Goal: Transaction & Acquisition: Purchase product/service

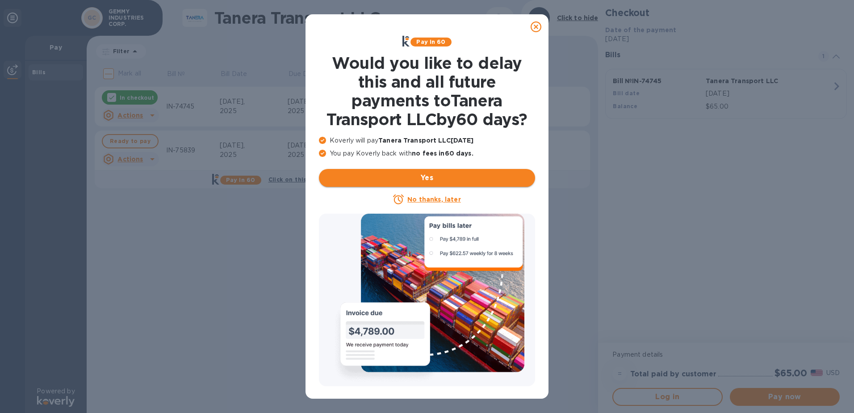
click at [433, 177] on span "Yes" at bounding box center [427, 177] width 202 height 11
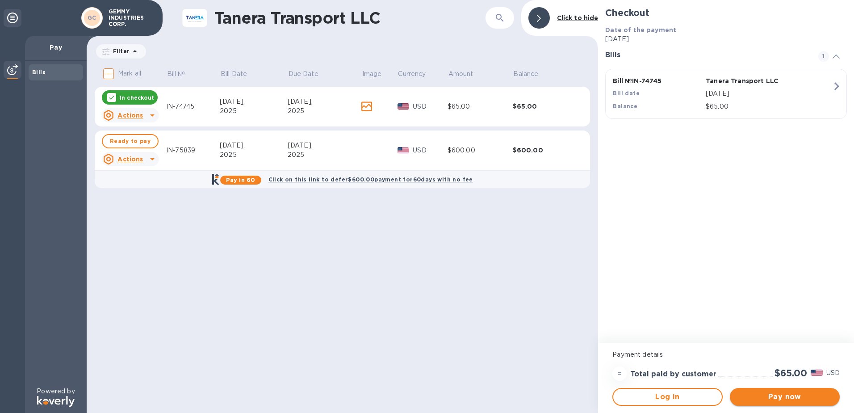
click at [778, 399] on span "Pay now" at bounding box center [785, 396] width 96 height 11
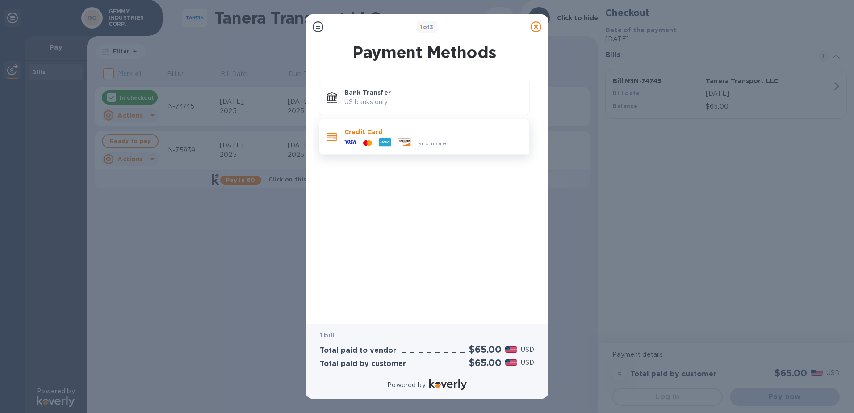
click at [398, 135] on p "Credit Card" at bounding box center [433, 131] width 178 height 9
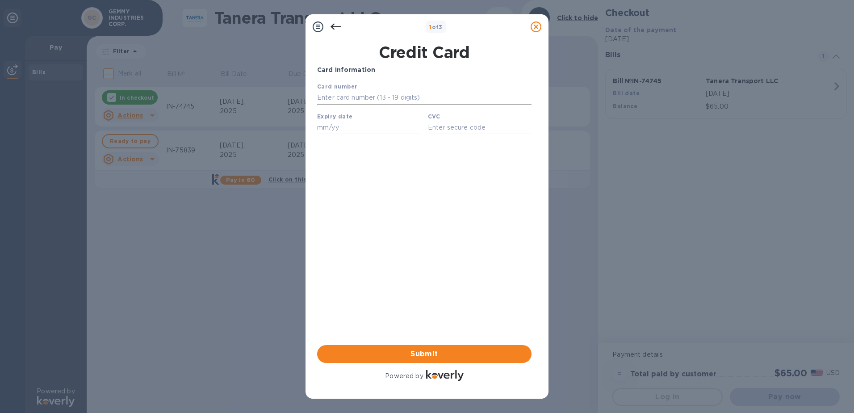
click at [326, 101] on input "text" at bounding box center [424, 97] width 214 height 13
type input "[CREDIT_CARD_NUMBER]"
type input "07/28"
type input "588"
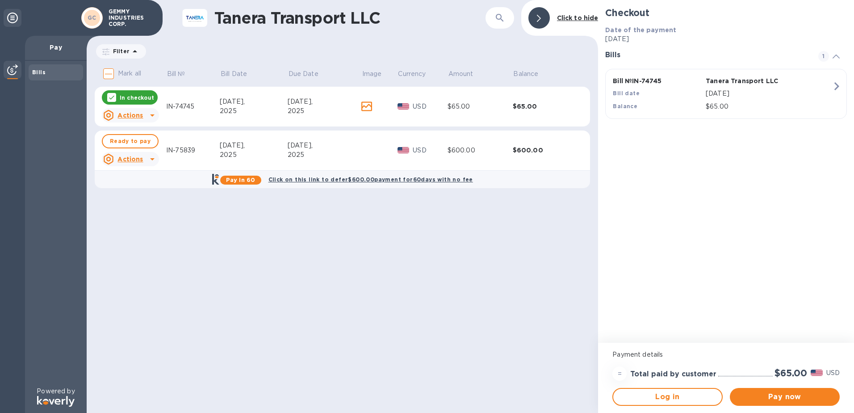
click at [312, 159] on div "2025" at bounding box center [325, 154] width 74 height 9
click at [108, 144] on button "Ready to pay" at bounding box center [130, 141] width 57 height 14
click at [112, 94] on icon at bounding box center [111, 97] width 7 height 7
checkbox input "false"
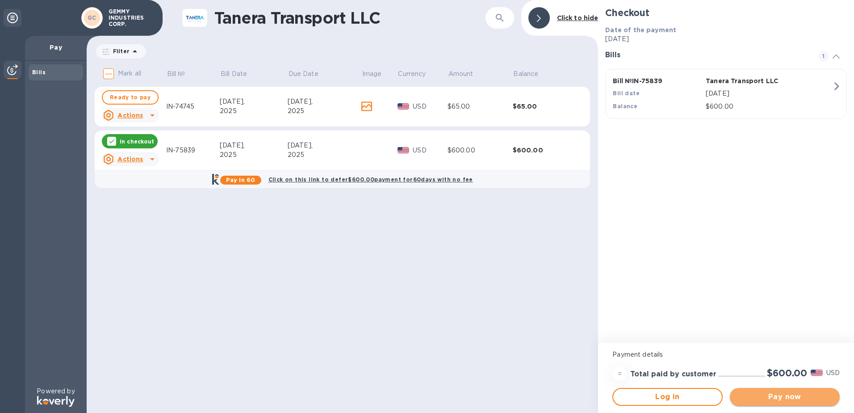
click at [781, 395] on span "Pay now" at bounding box center [785, 396] width 96 height 11
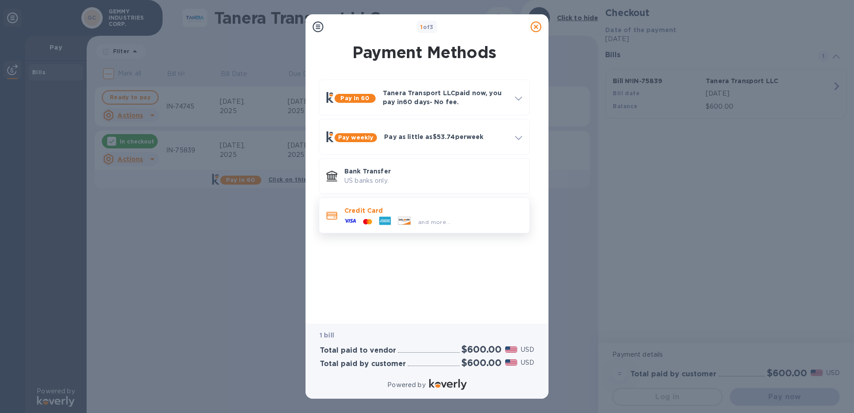
click at [380, 213] on p "Credit Card" at bounding box center [433, 210] width 178 height 9
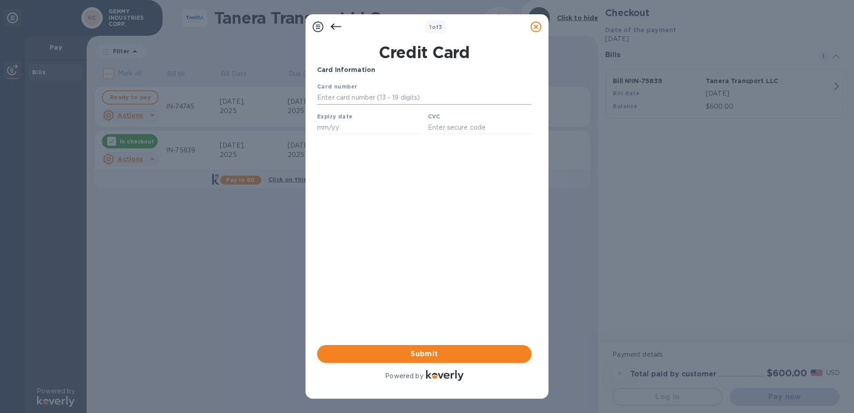
click at [363, 101] on input "text" at bounding box center [424, 97] width 214 height 13
type input "[CREDIT_CARD_NUMBER]"
type input "07/28"
type input "588"
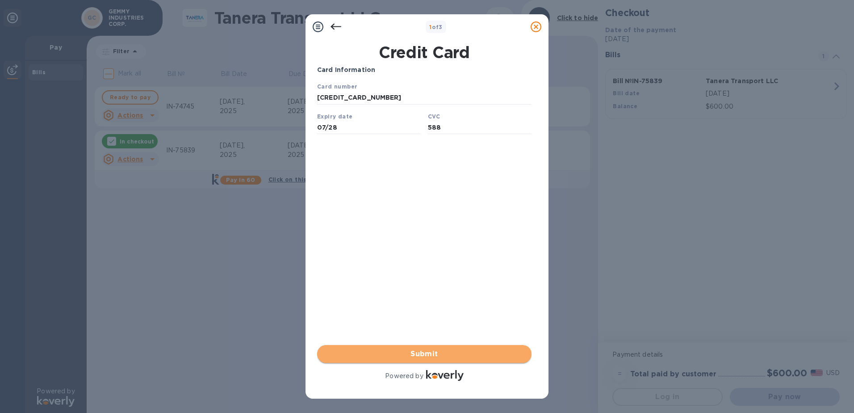
click at [431, 356] on span "Submit" at bounding box center [424, 353] width 200 height 11
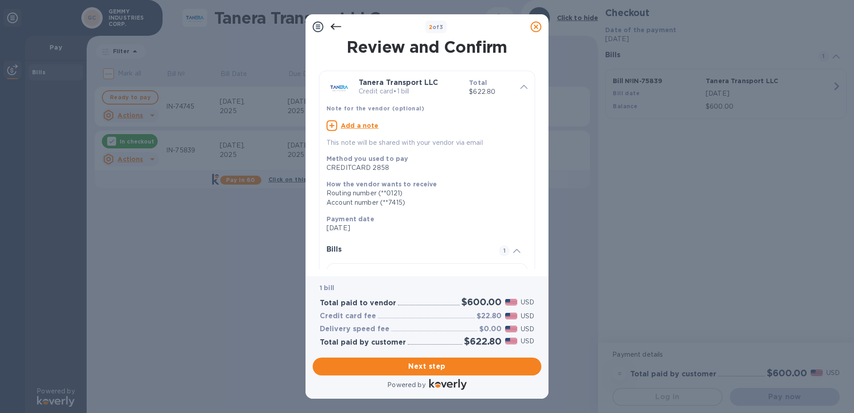
click at [363, 125] on u "Add a note" at bounding box center [360, 125] width 38 height 7
paste textarea "GEM001250023"
type textarea "GEM001250023"
